Goal: Task Accomplishment & Management: Use online tool/utility

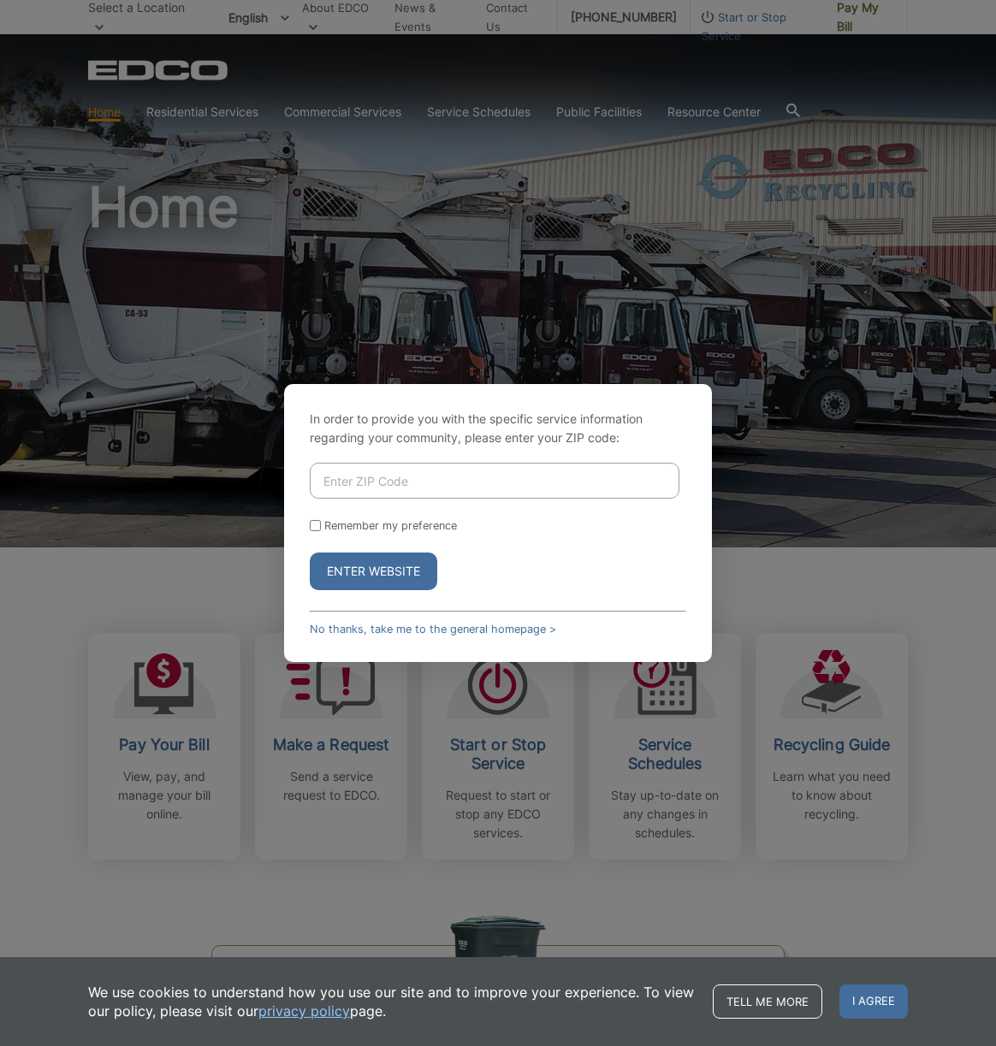
click at [369, 485] on input "Enter ZIP Code" at bounding box center [495, 481] width 370 height 36
type input "92024"
click at [311, 525] on input "Remember my preference" at bounding box center [315, 525] width 11 height 11
checkbox input "true"
click at [346, 579] on button "Enter Website" at bounding box center [373, 572] width 127 height 38
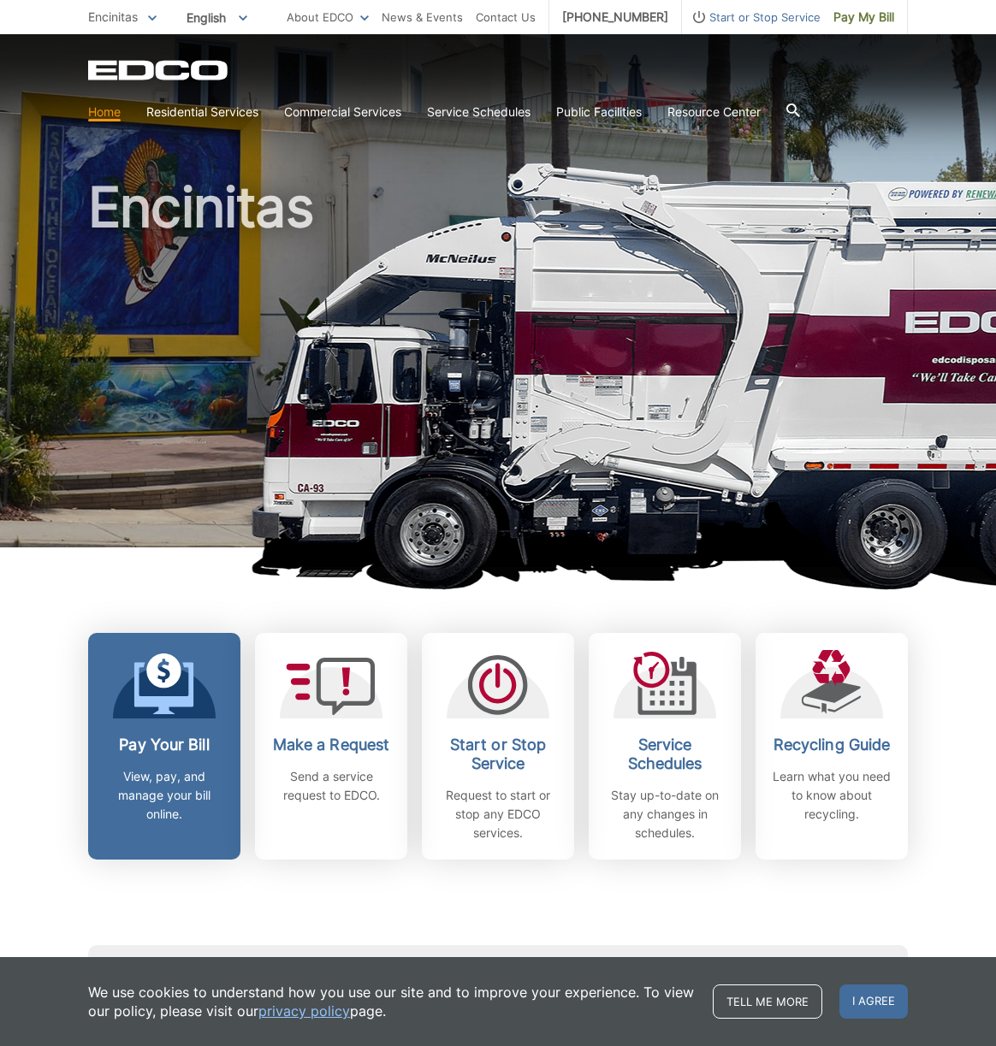
click at [149, 661] on icon at bounding box center [164, 685] width 60 height 62
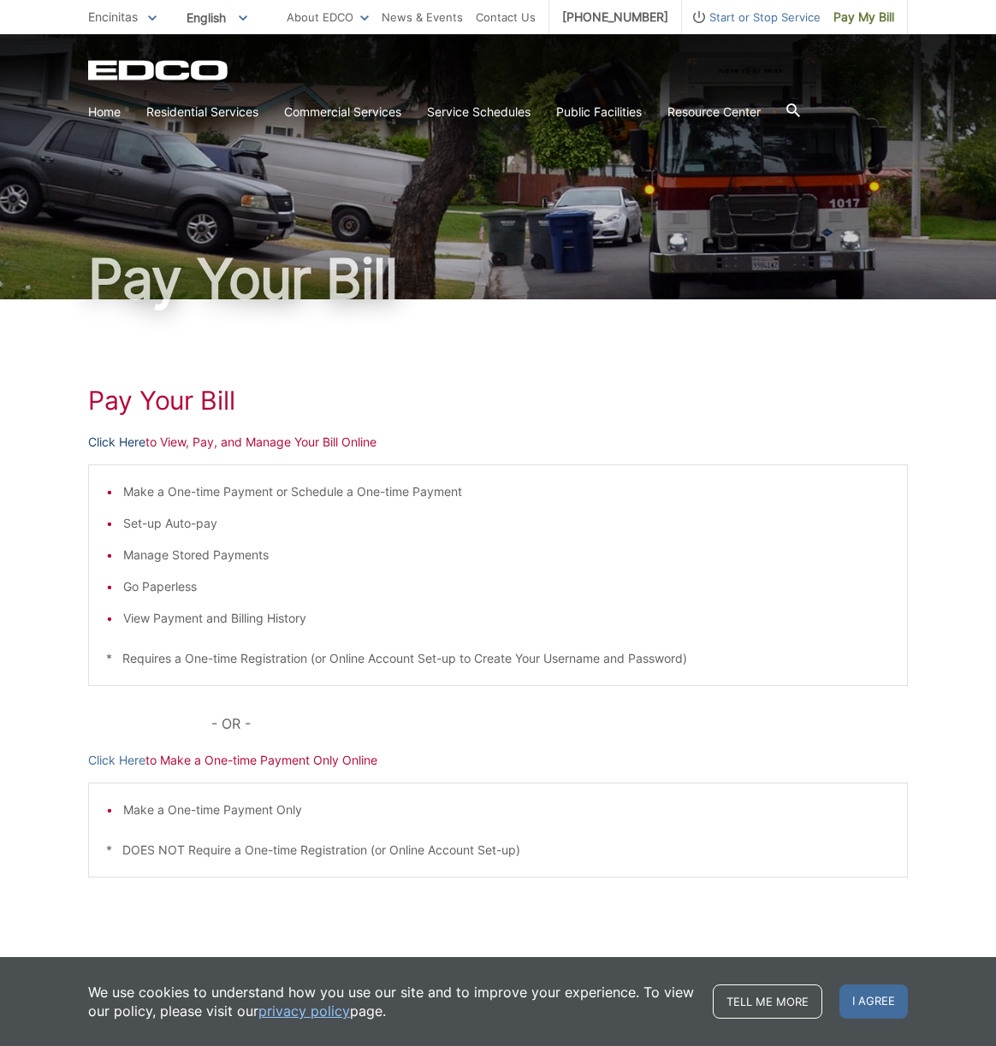
click at [131, 444] on link "Click Here" at bounding box center [116, 442] width 57 height 19
